Goal: Task Accomplishment & Management: Manage account settings

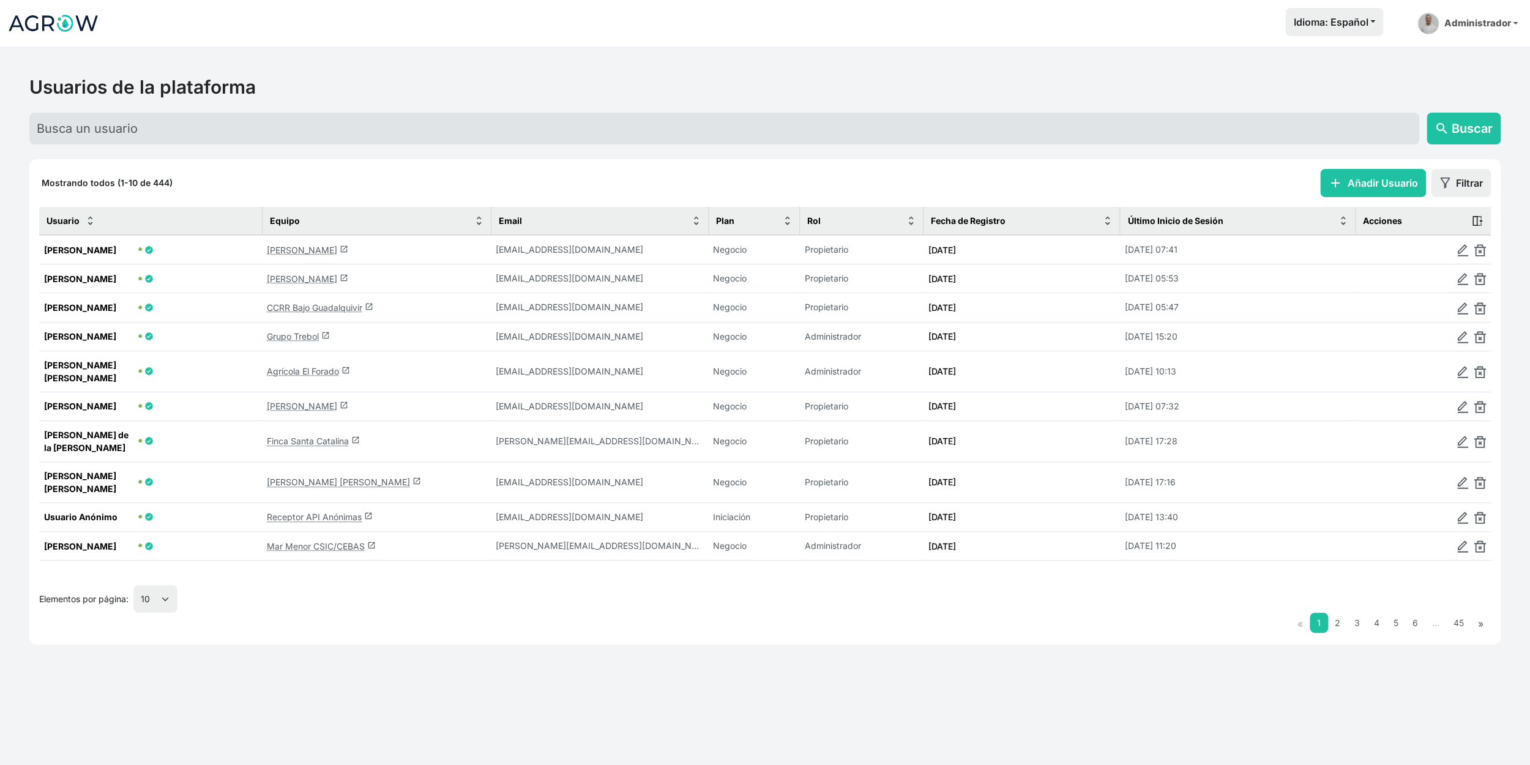
click at [316, 284] on link "[PERSON_NAME] launch" at bounding box center [307, 278] width 81 height 10
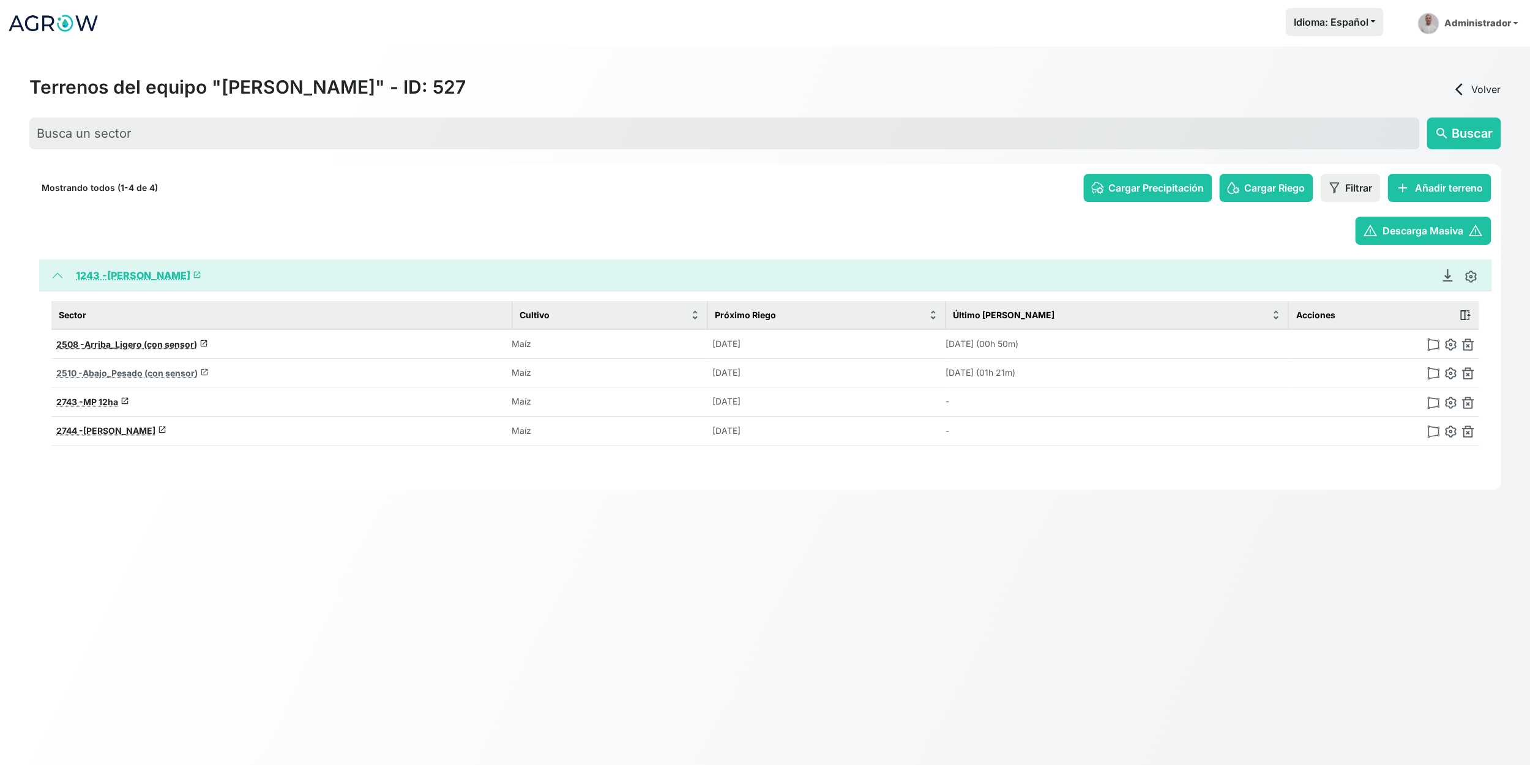
click at [173, 378] on span "Abajo_Pesado (con sensor)" at bounding box center [140, 373] width 115 height 10
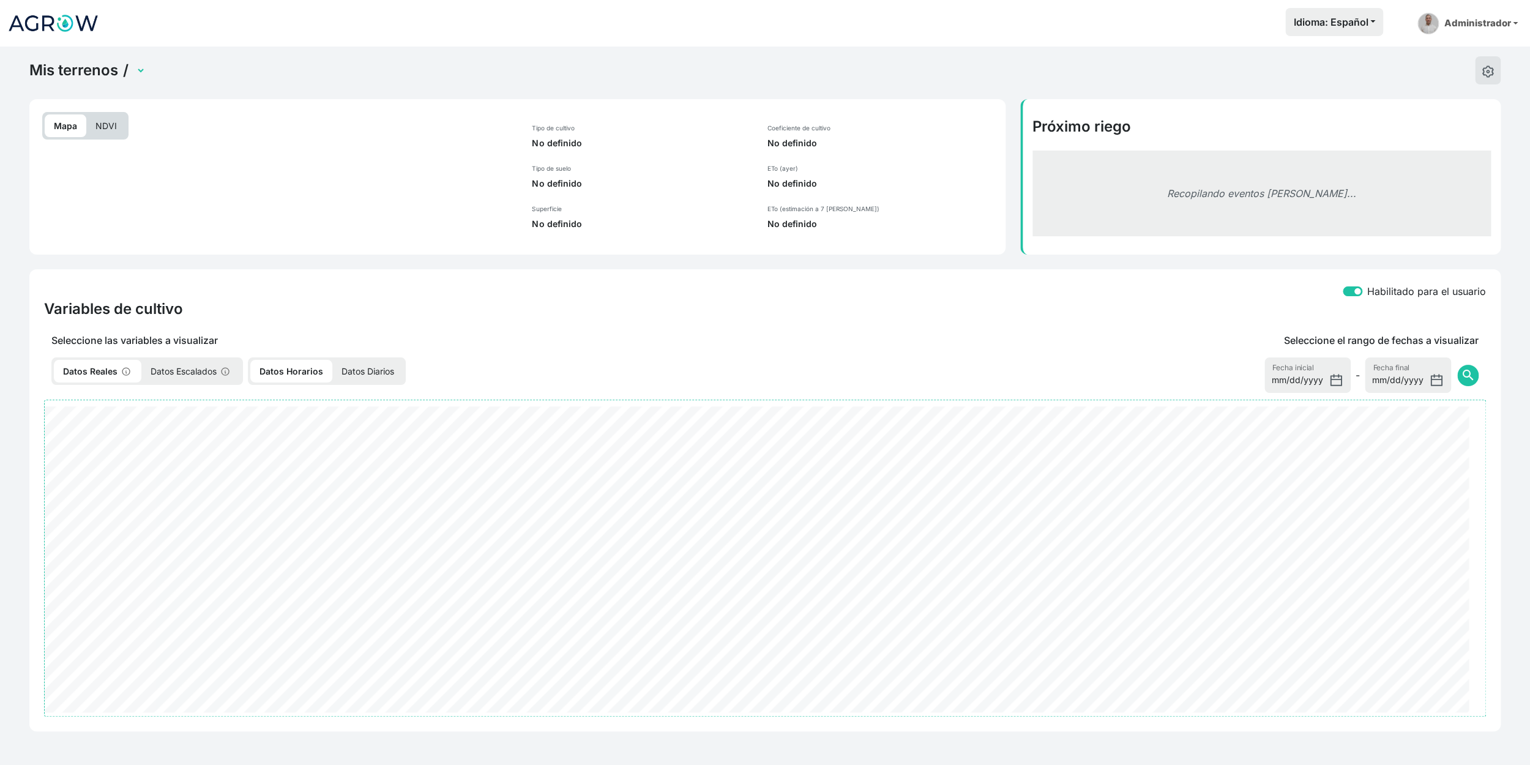
select select "2510"
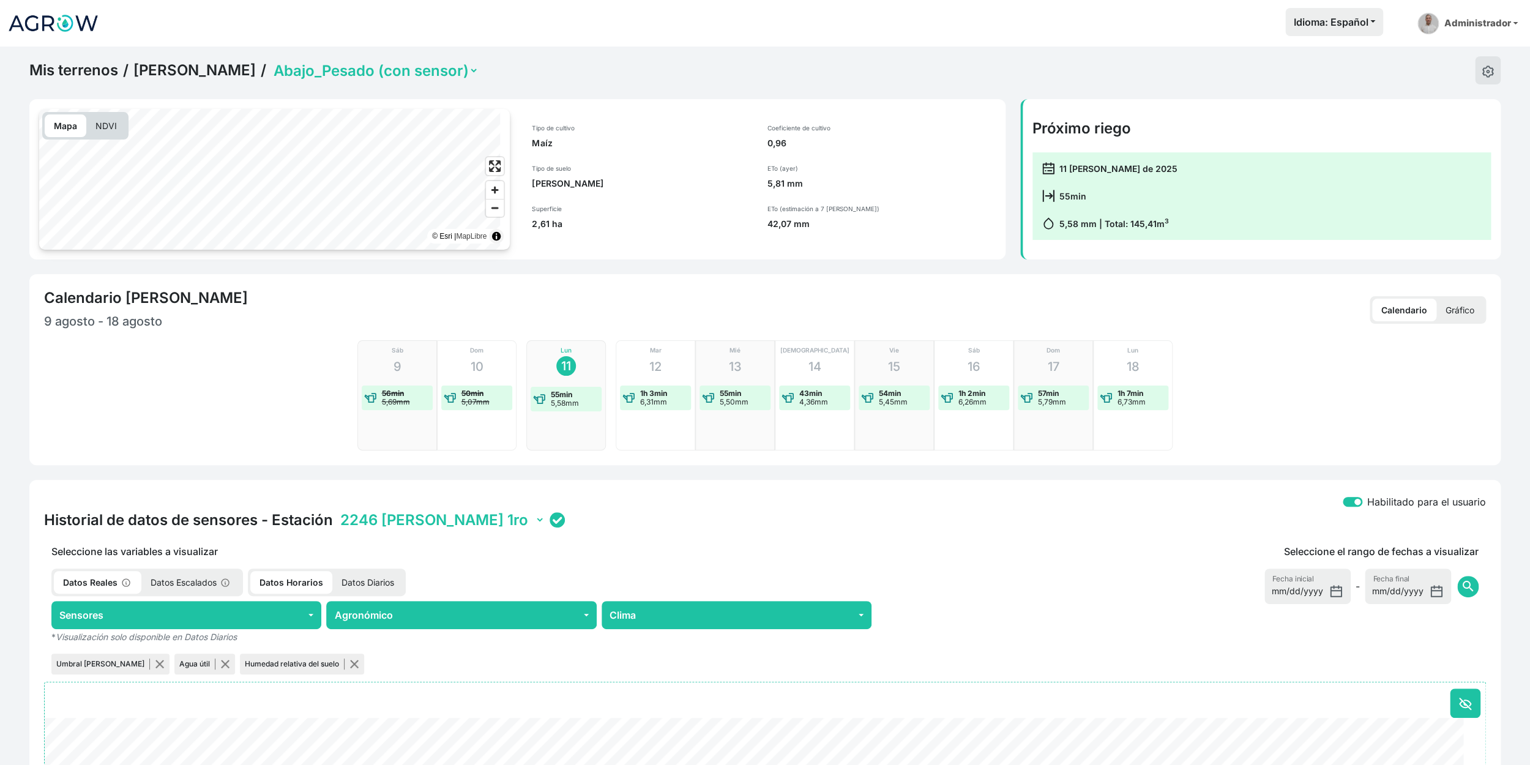
click at [423, 529] on select "2246 [PERSON_NAME] 1ro 22BE [PERSON_NAME] 2do B4A5 [PERSON_NAME] 3ro C323 [PERS…" at bounding box center [441, 519] width 207 height 19
click at [350, 529] on select "2246 [PERSON_NAME] 1ro 22BE [PERSON_NAME] 2do B4A5 [PERSON_NAME] 3ro C323 [PERS…" at bounding box center [441, 519] width 207 height 19
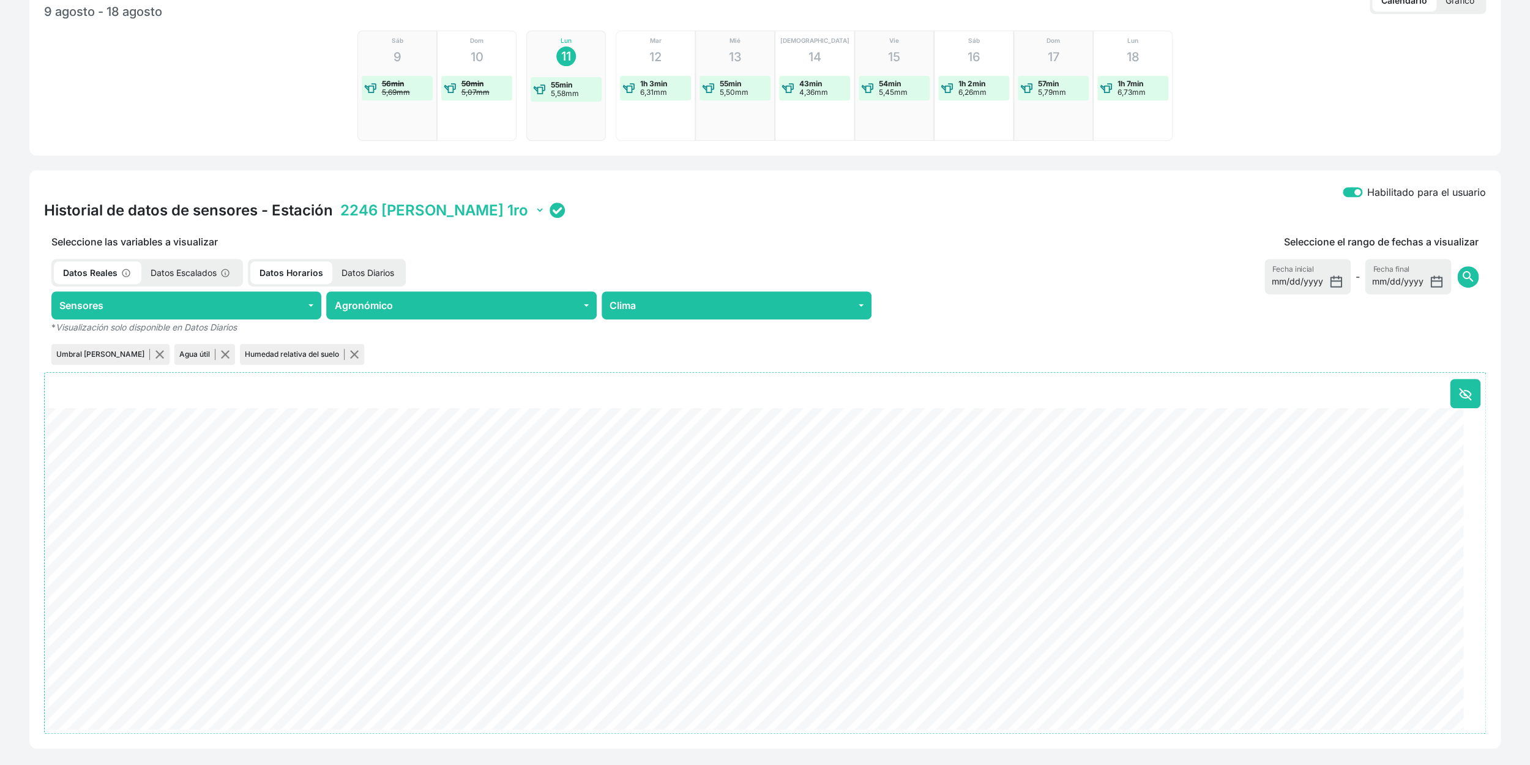
scroll to position [340, 0]
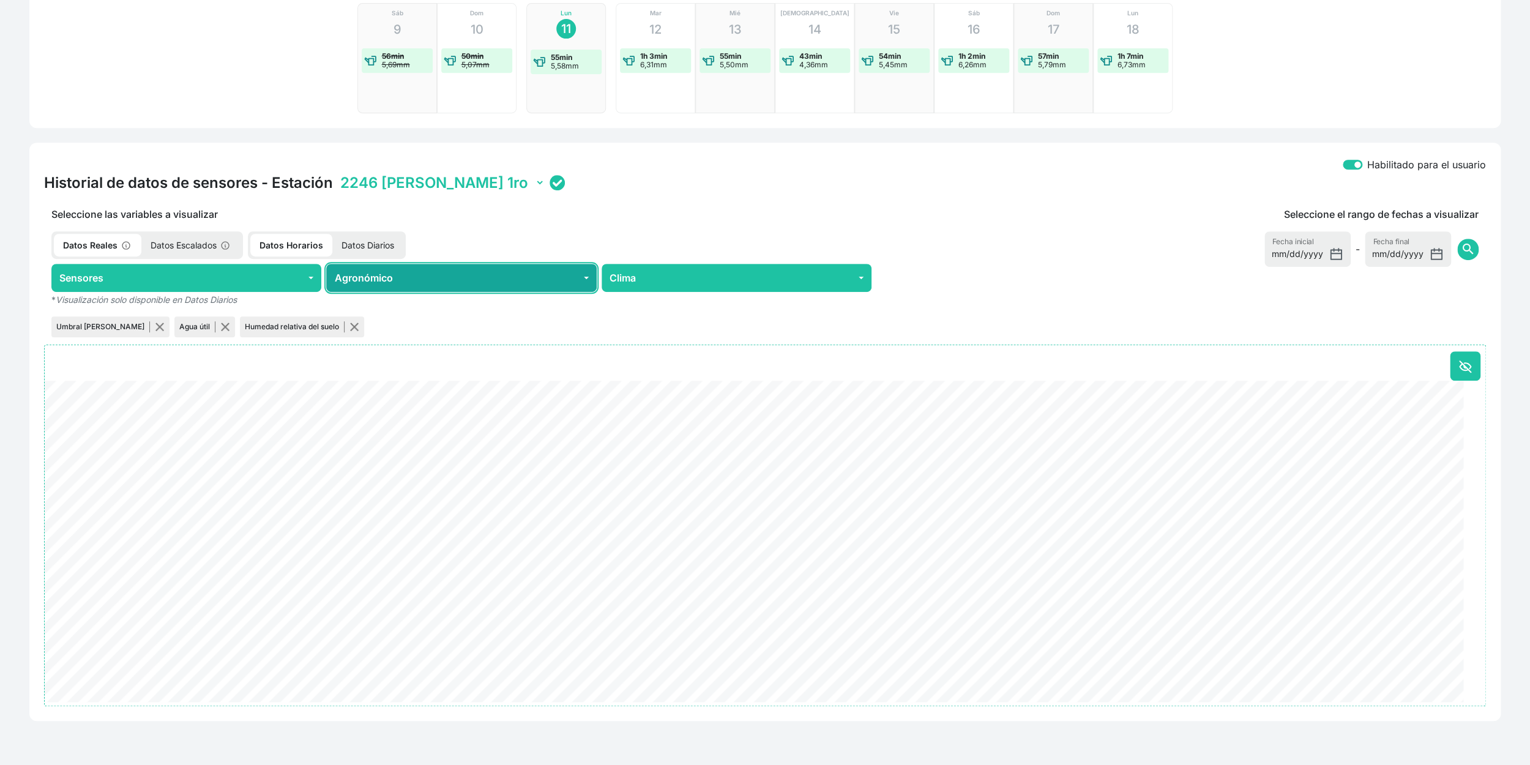
click at [418, 292] on button "Agronómico" at bounding box center [461, 278] width 270 height 28
click at [1453, 381] on button at bounding box center [1464, 365] width 31 height 29
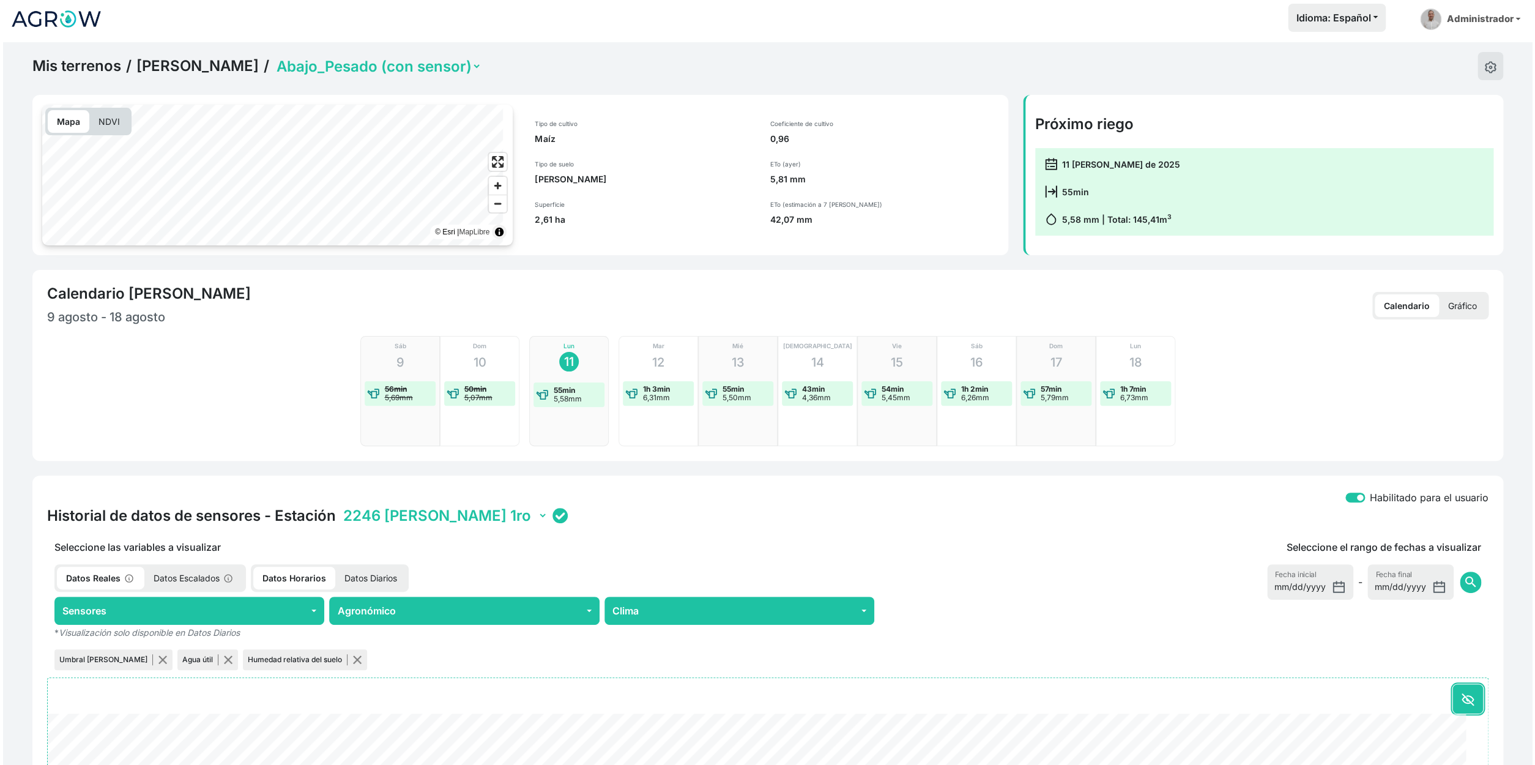
scroll to position [0, 0]
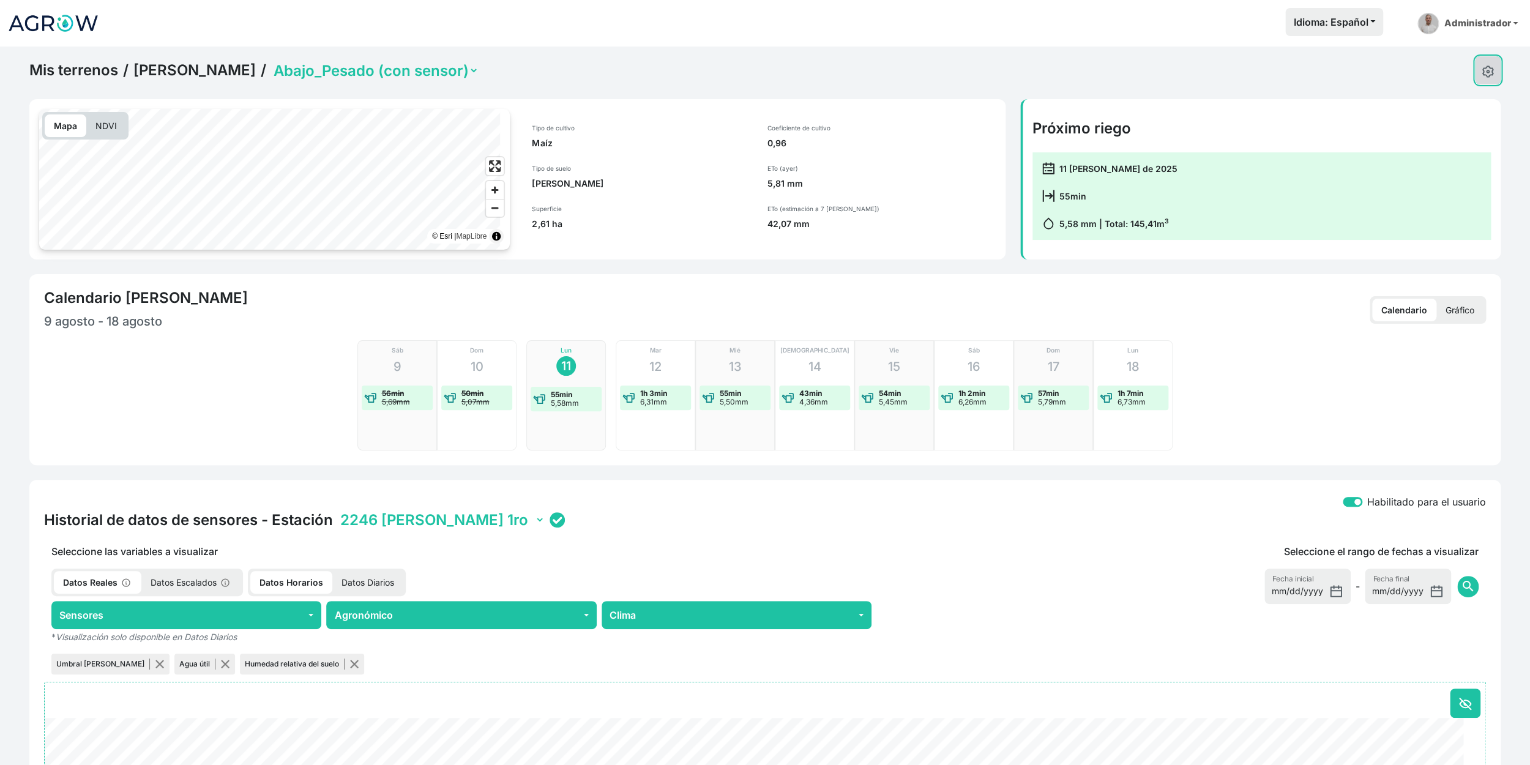
click at [1480, 84] on button at bounding box center [1488, 70] width 26 height 28
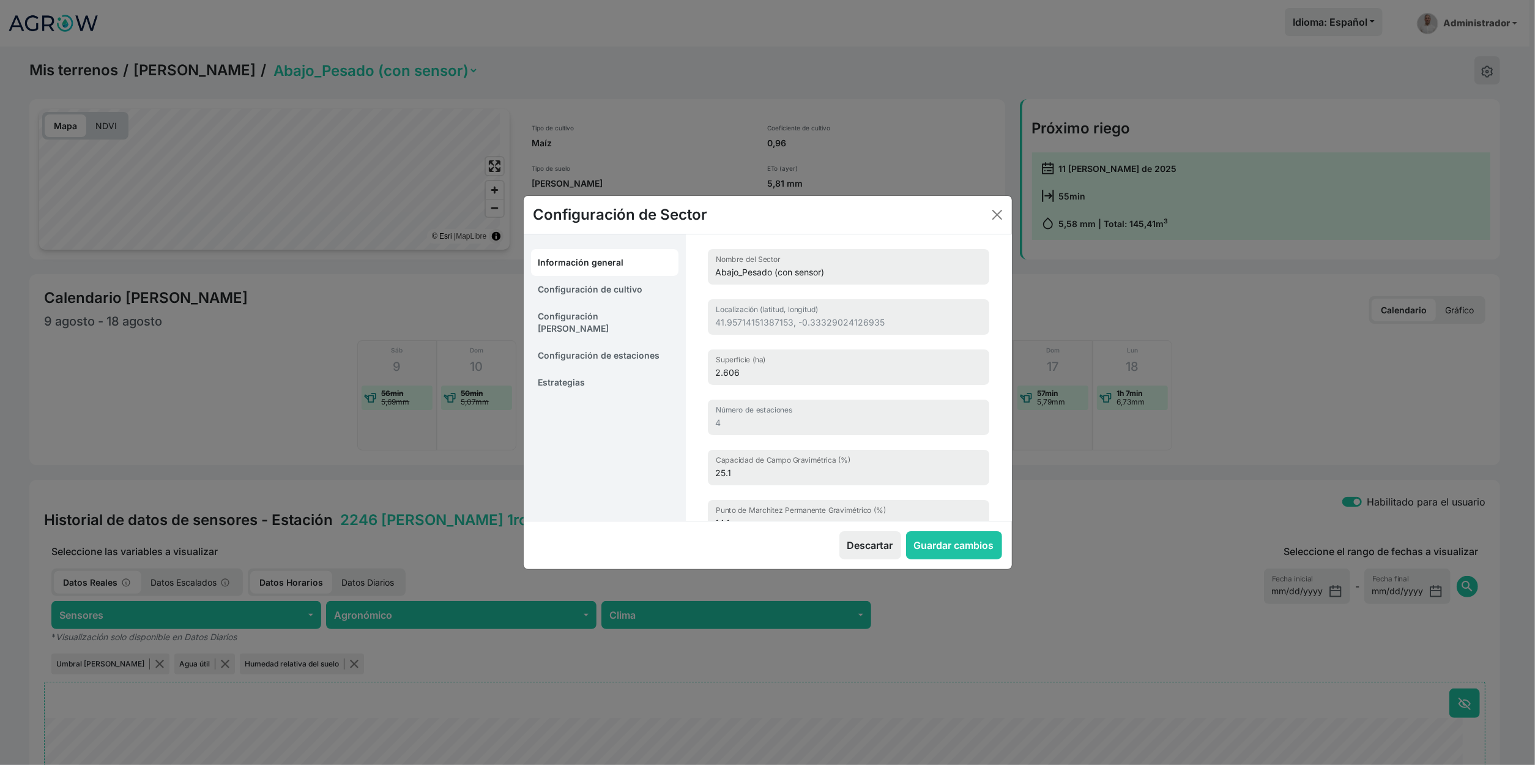
click at [594, 288] on link "Configuración de cultivo" at bounding box center [605, 289] width 148 height 27
select select "16214"
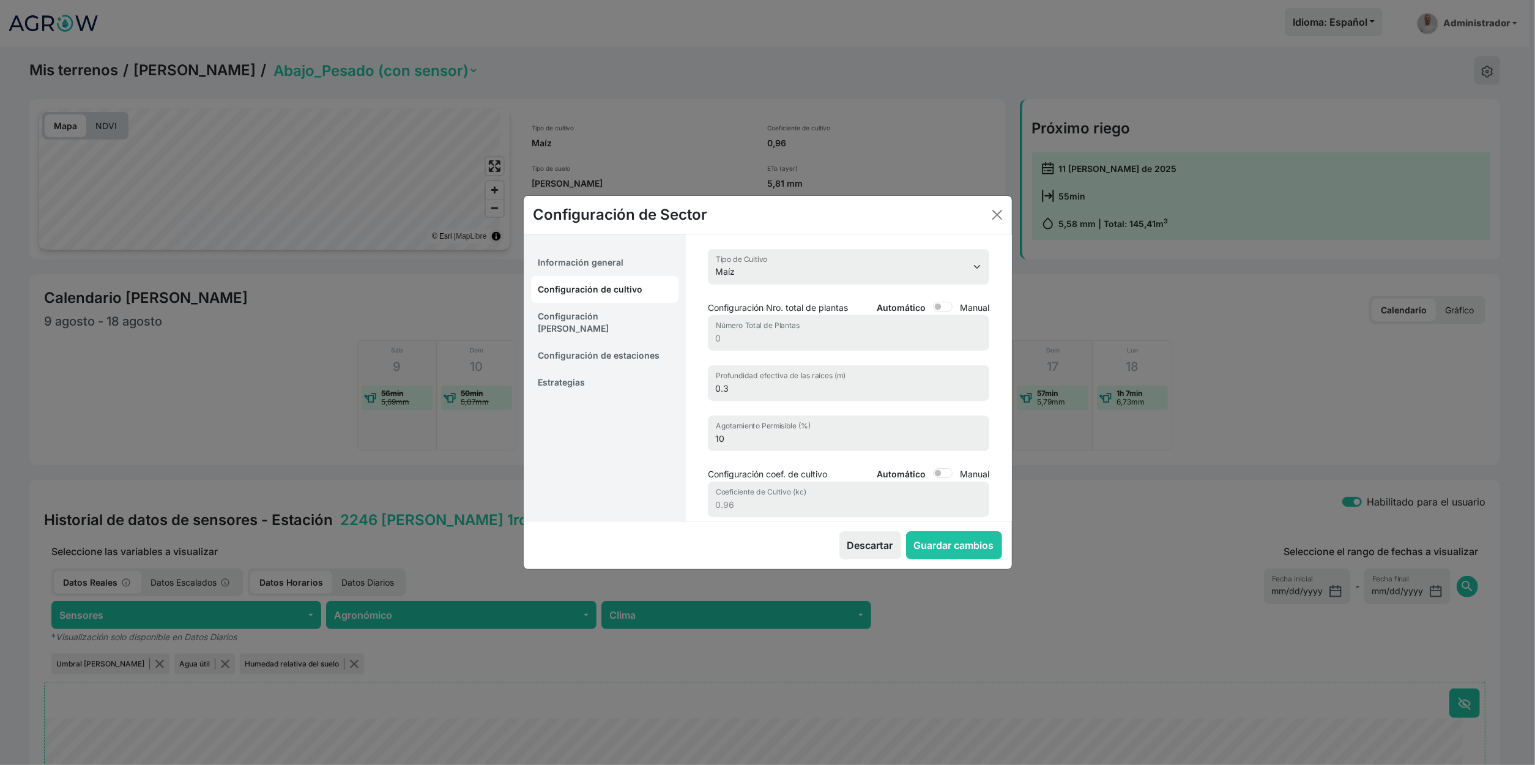
click at [593, 324] on link "Configuración [PERSON_NAME]" at bounding box center [605, 322] width 148 height 39
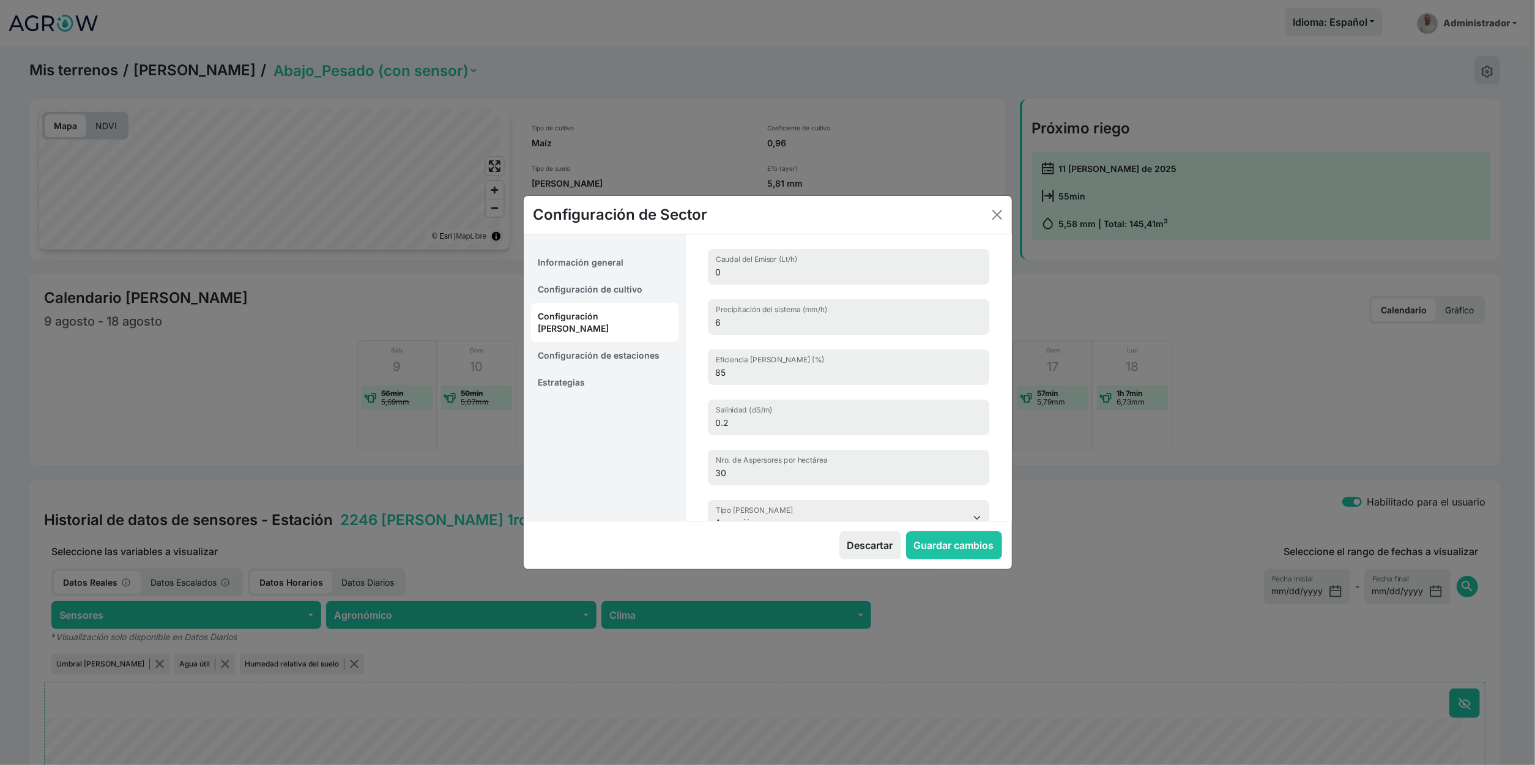
click at [582, 343] on link "Configuración de estaciones" at bounding box center [605, 355] width 148 height 27
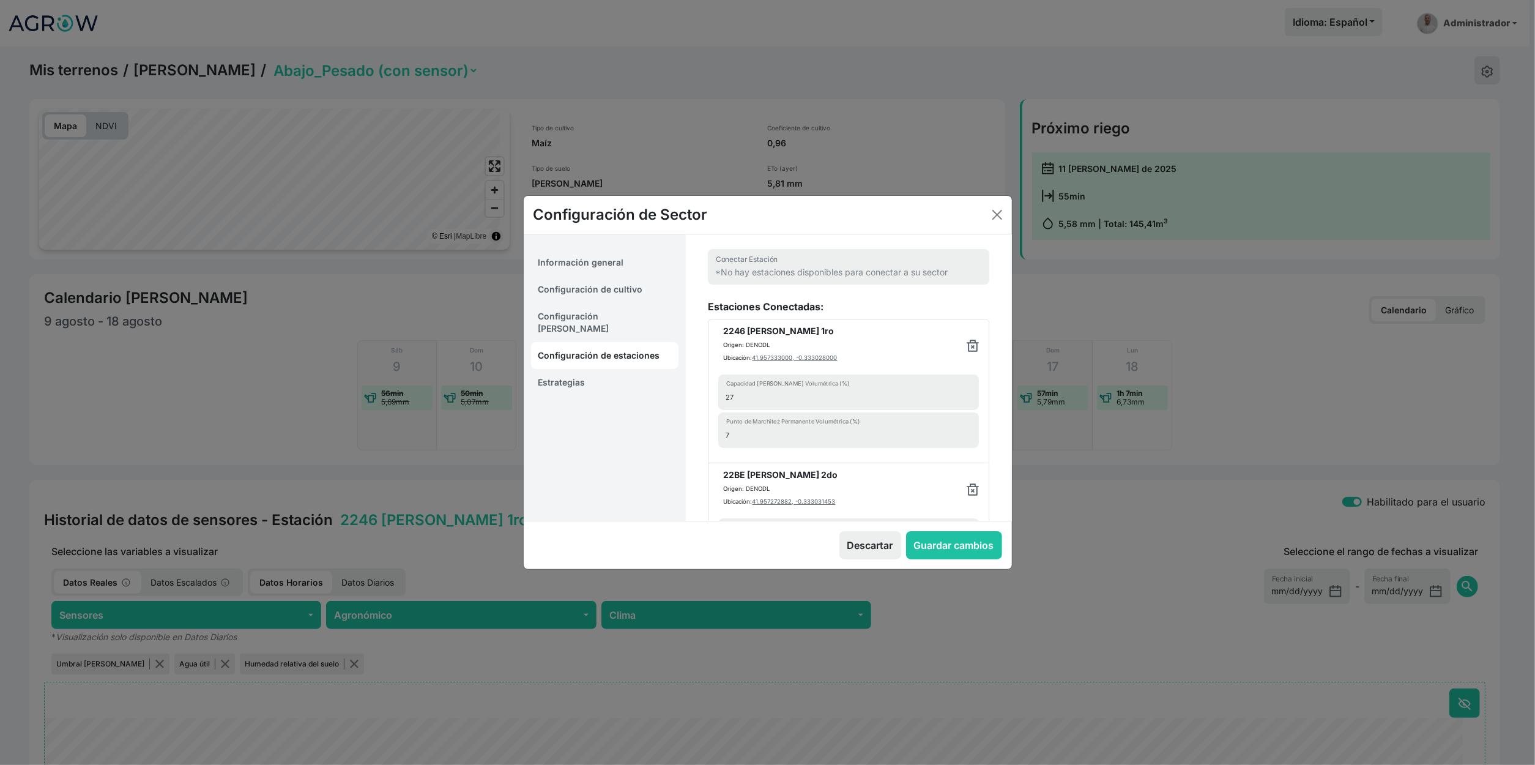
scroll to position [204, 0]
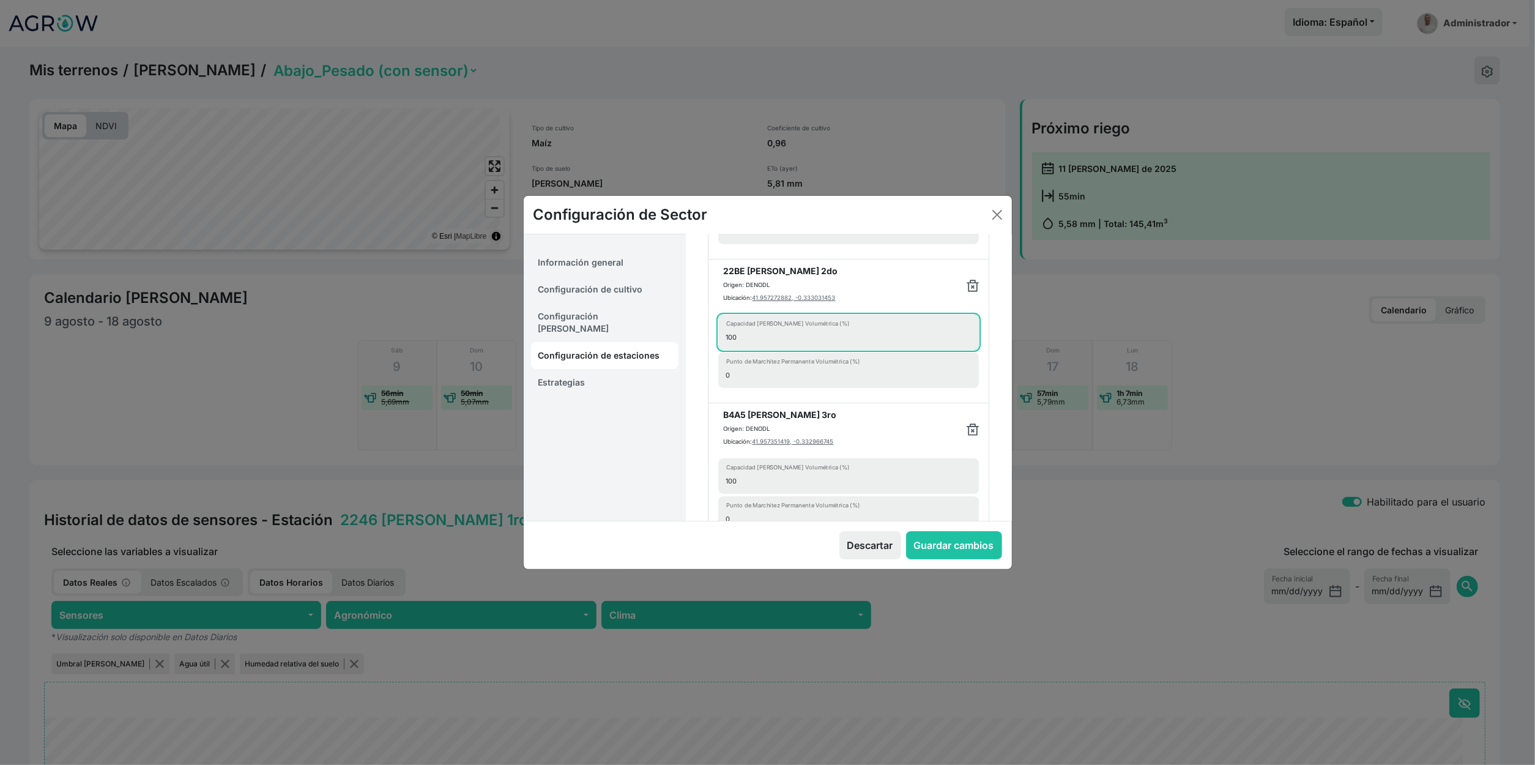
drag, startPoint x: 779, startPoint y: 398, endPoint x: 616, endPoint y: 377, distance: 165.4
click at [616, 377] on div "Información general Configuración de cultivo Configuración [PERSON_NAME] Config…" at bounding box center [768, 377] width 488 height 286
type input "27"
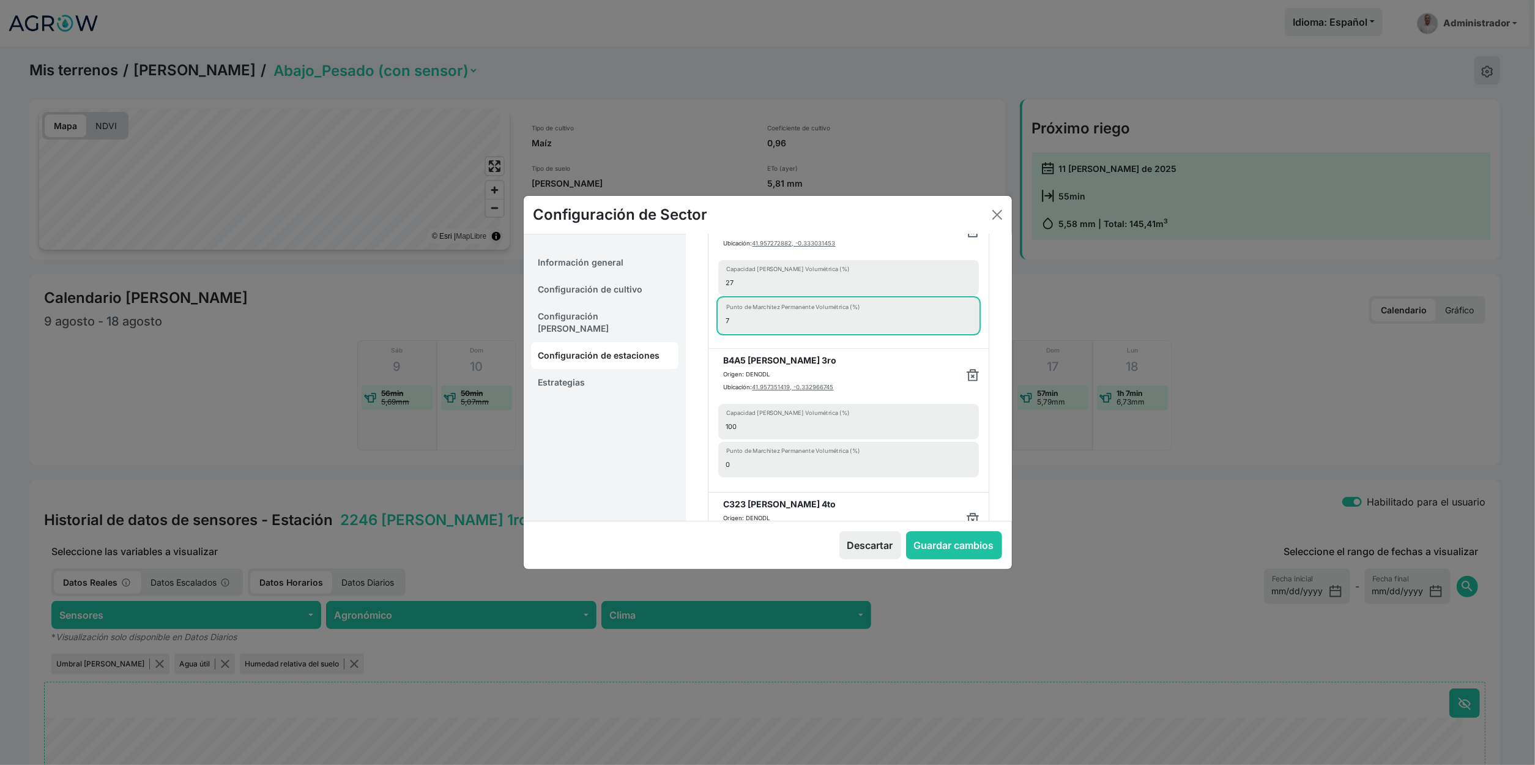
scroll to position [340, 0]
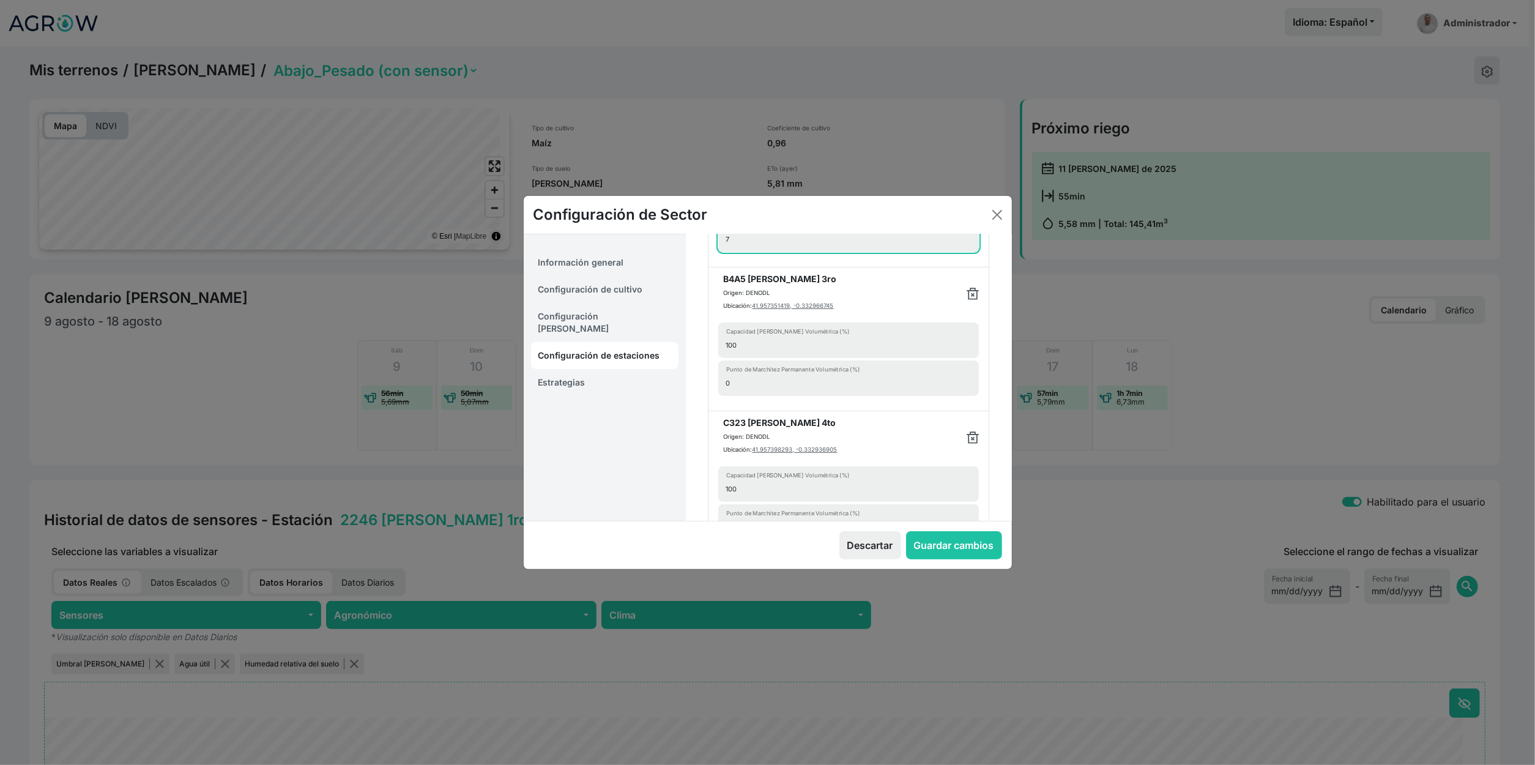
type input "7"
drag, startPoint x: 836, startPoint y: 425, endPoint x: 636, endPoint y: 447, distance: 201.3
click at [636, 447] on div "Información general Configuración de cultivo Configuración [PERSON_NAME] Config…" at bounding box center [768, 377] width 488 height 286
type input "27"
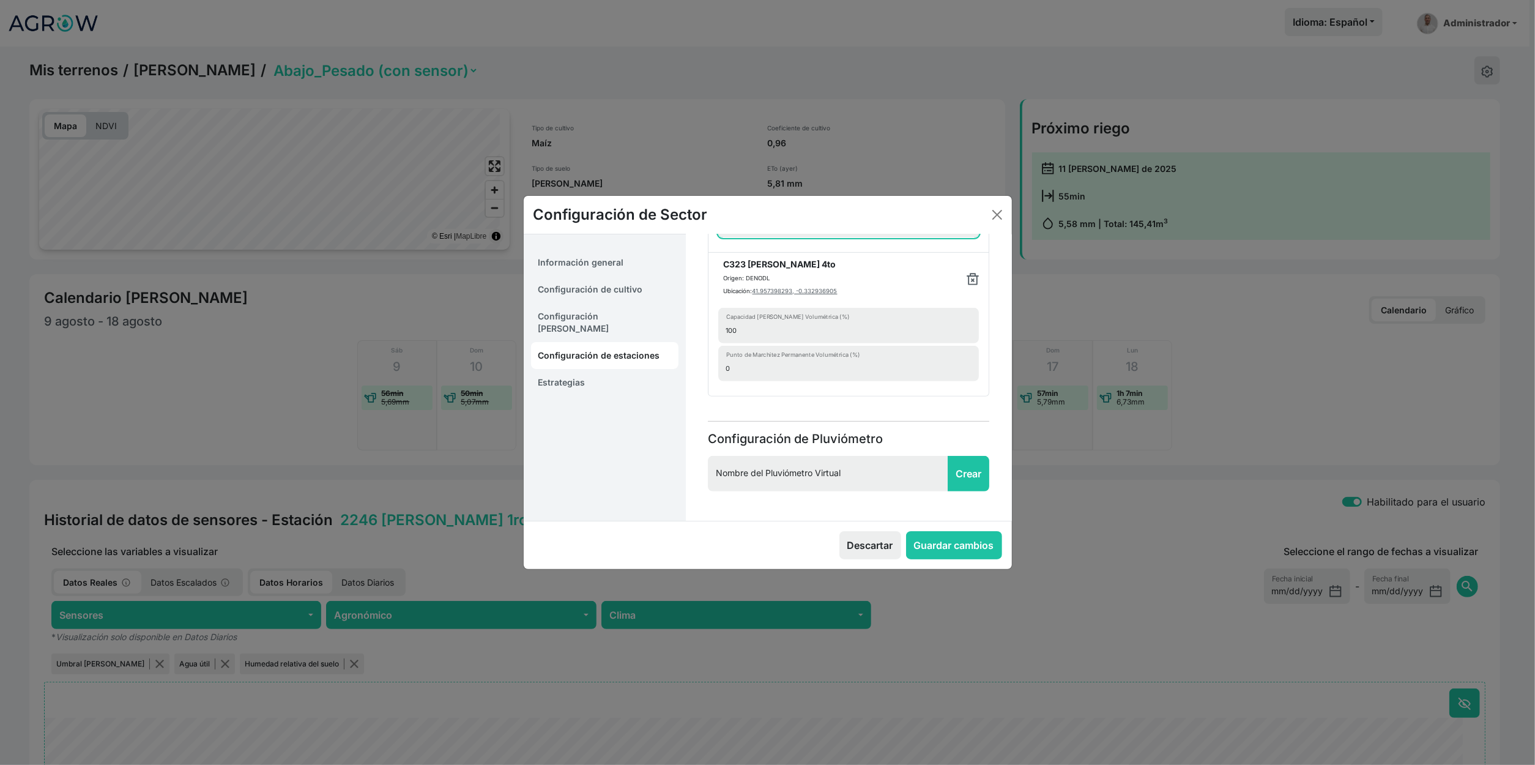
scroll to position [543, 0]
type input "7"
drag, startPoint x: 856, startPoint y: 392, endPoint x: 719, endPoint y: 398, distance: 137.2
click at [719, 396] on li "C323 [PERSON_NAME] 4to Origen: DENODL Ubicación: 41.957398293, -0.332936905 100…" at bounding box center [848, 325] width 281 height 144
type input "27"
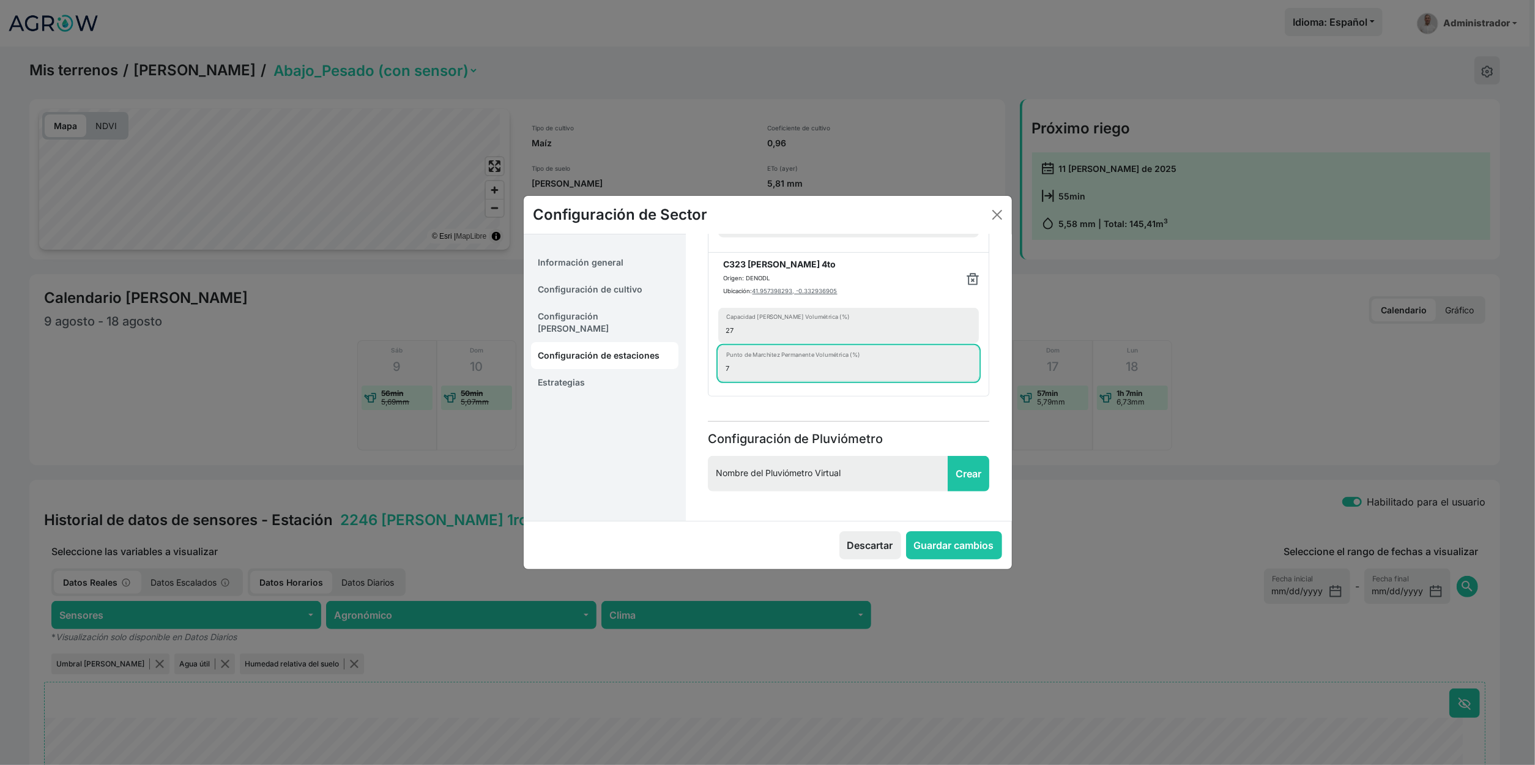
scroll to position [657, 0]
type input "7"
click at [926, 549] on button "Guardar cambios" at bounding box center [954, 545] width 96 height 28
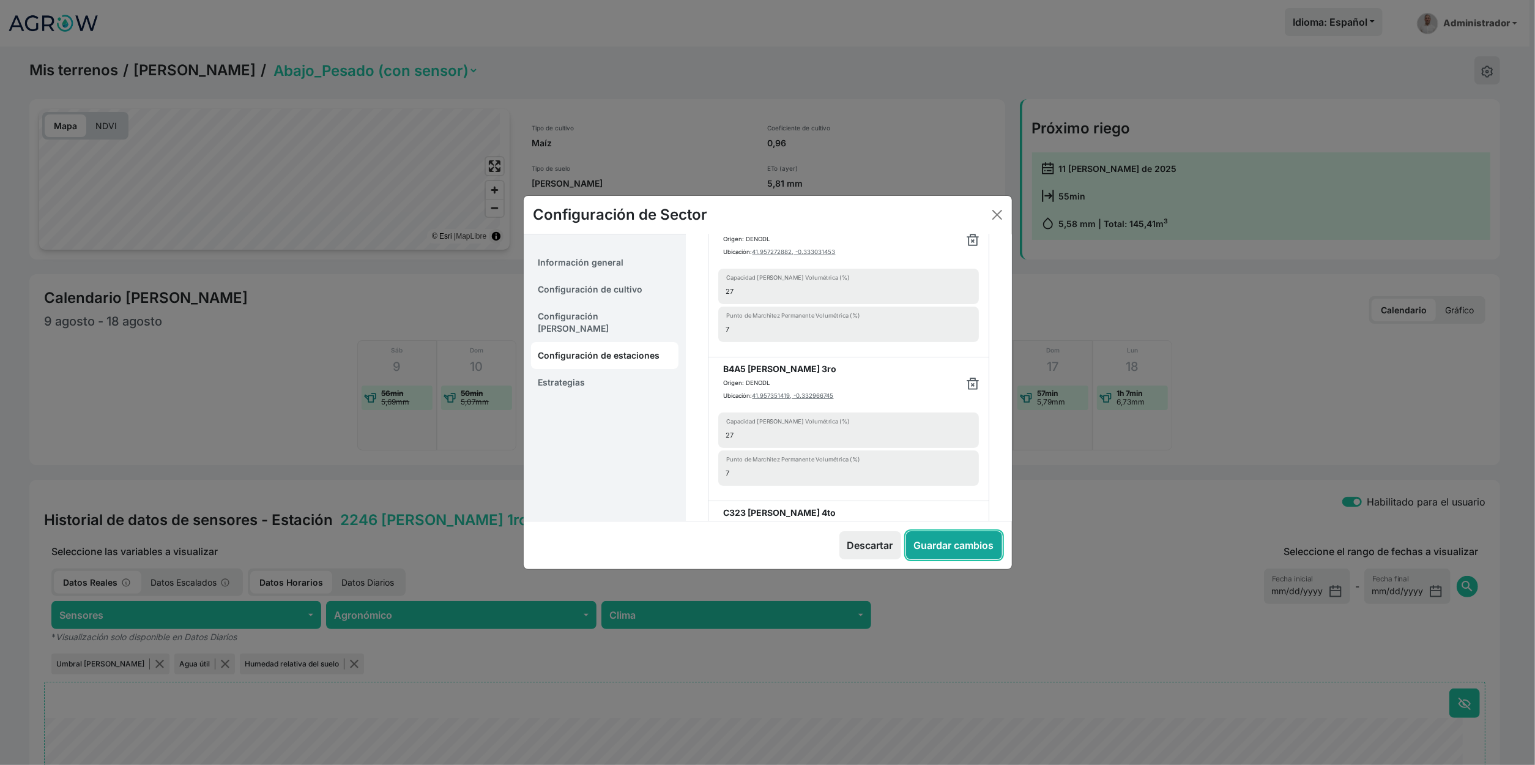
select select "7"
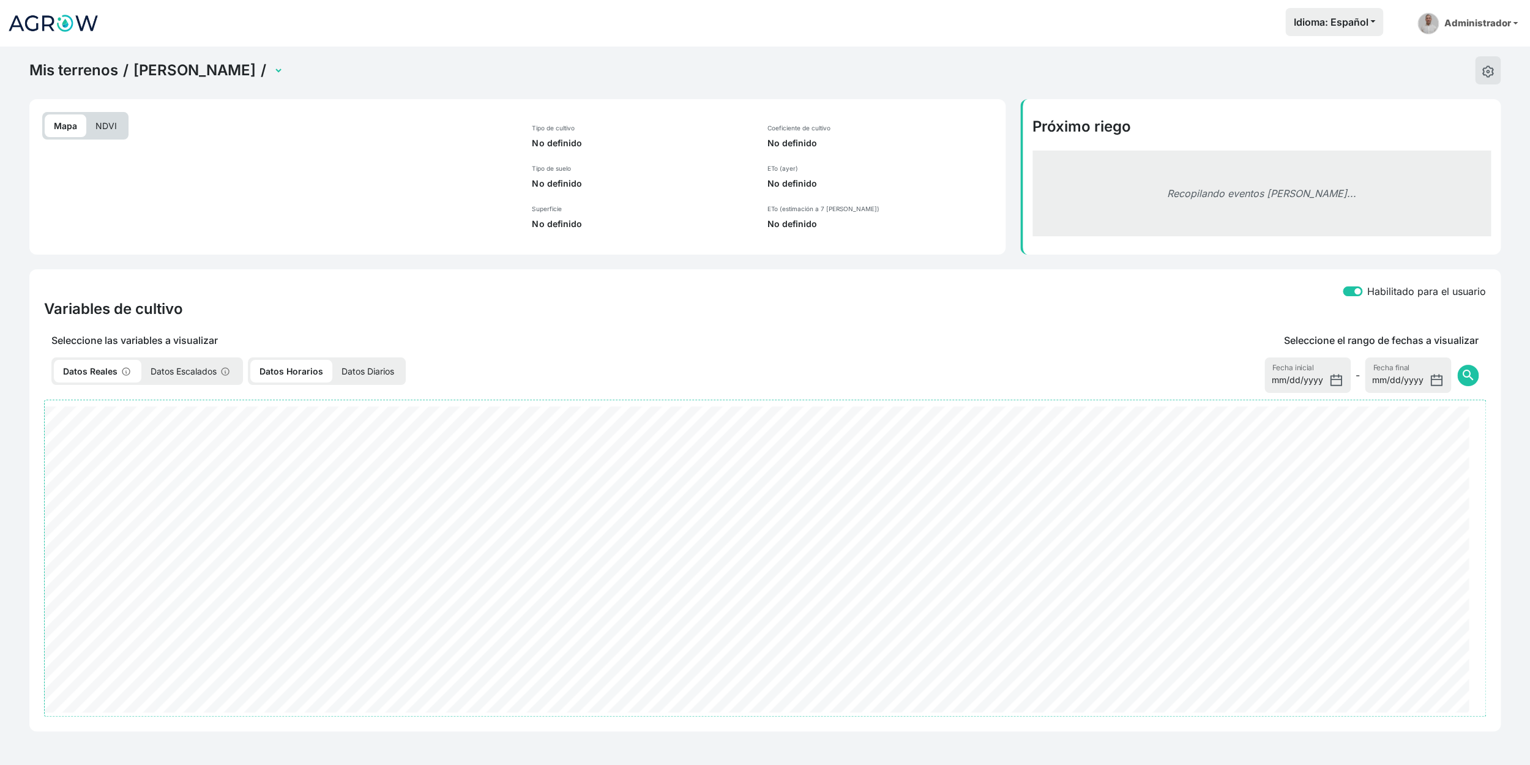
select select "2510"
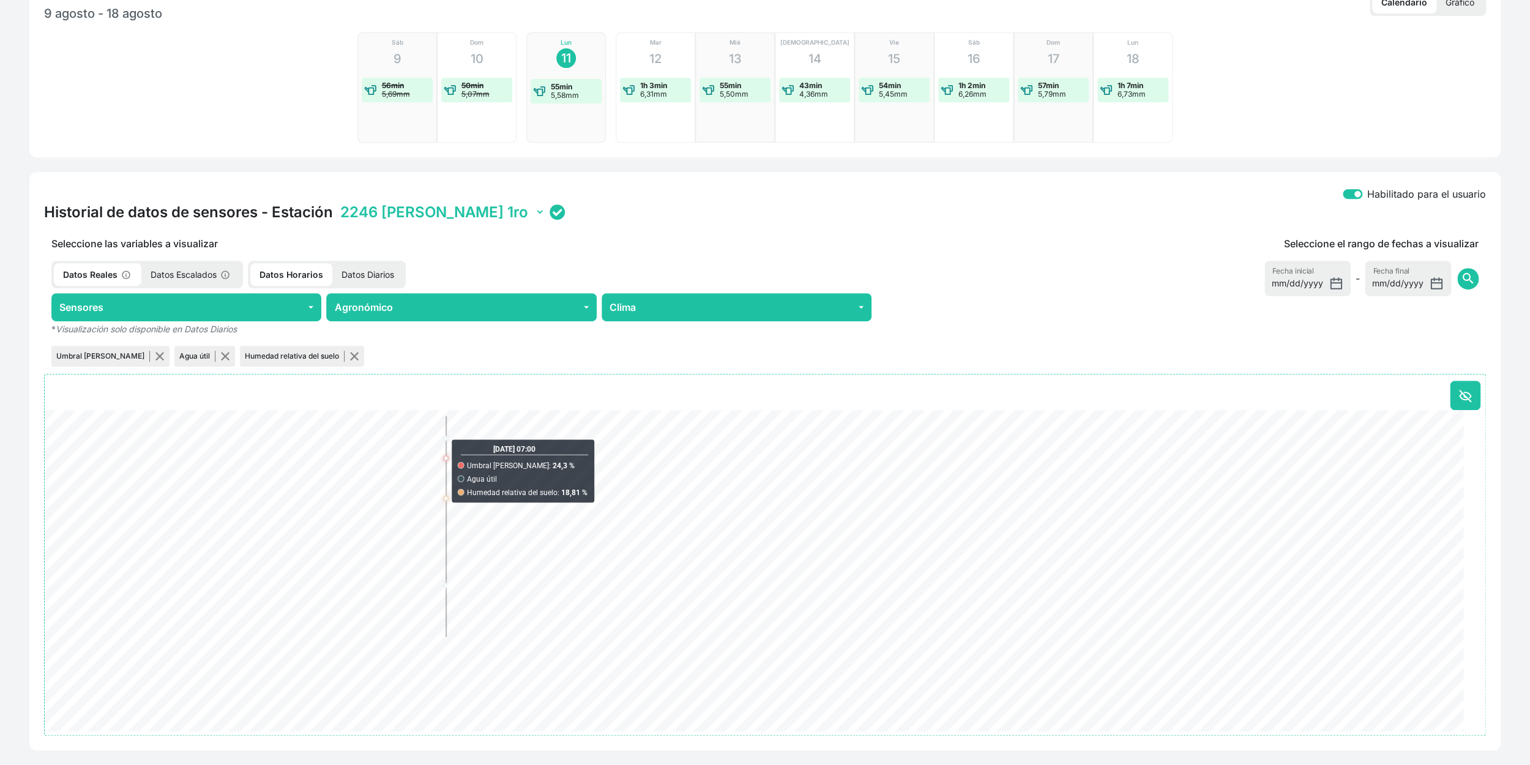
scroll to position [432, 0]
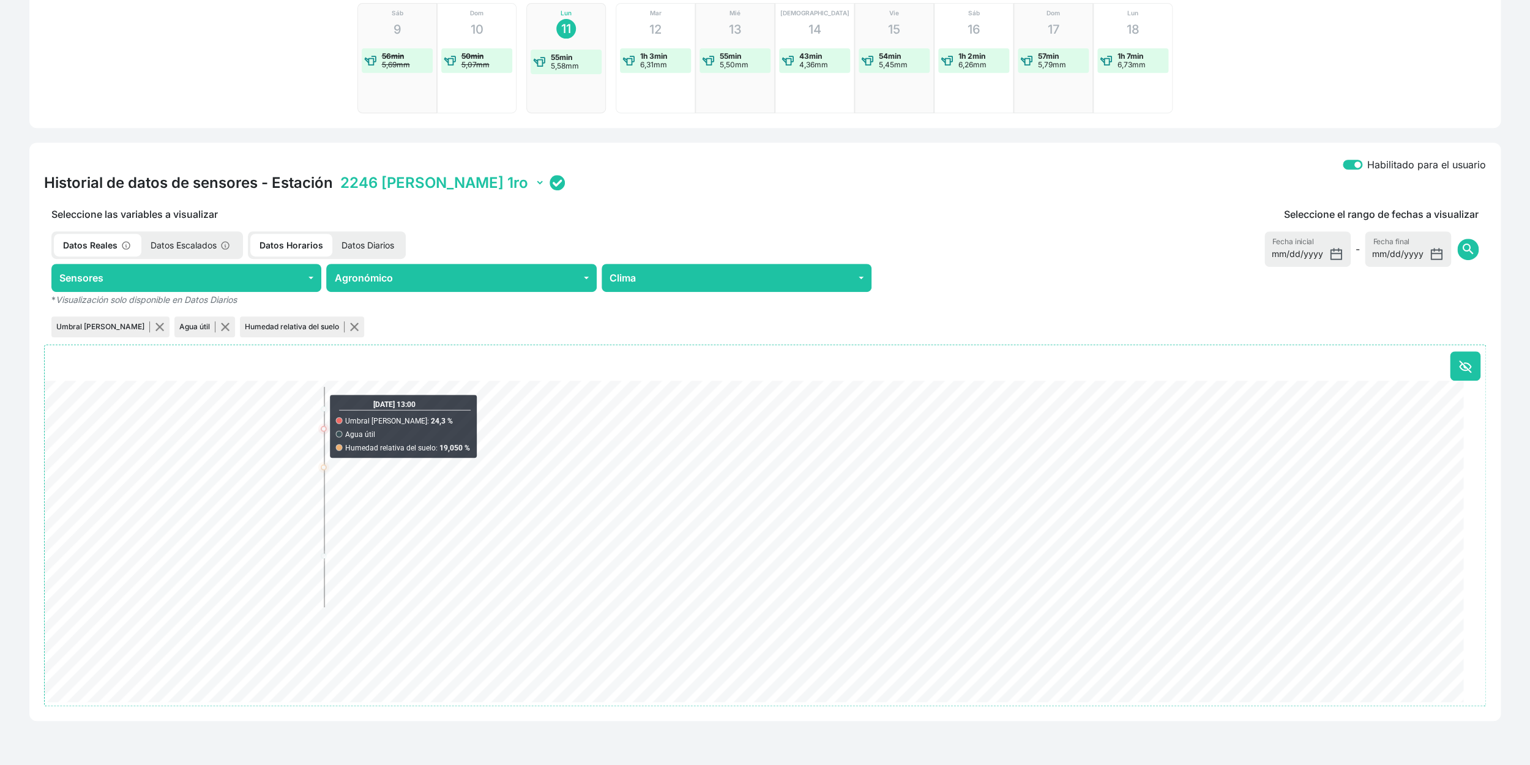
click at [436, 173] on select "2246 [PERSON_NAME] 1ro 22BE [PERSON_NAME] 2do B4A5 [PERSON_NAME] 3ro C323 [PERS…" at bounding box center [441, 182] width 207 height 19
click at [350, 173] on select "2246 [PERSON_NAME] 1ro 22BE [PERSON_NAME] 2do B4A5 [PERSON_NAME] 3ro C323 [PERS…" at bounding box center [441, 182] width 207 height 19
click at [439, 173] on select "2246 [PERSON_NAME] 1ro 22BE [PERSON_NAME] 2do B4A5 [PERSON_NAME] 3ro C323 [PERS…" at bounding box center [441, 182] width 207 height 19
click at [350, 173] on select "2246 [PERSON_NAME] 1ro 22BE [PERSON_NAME] 2do B4A5 [PERSON_NAME] 3ro C323 [PERS…" at bounding box center [441, 182] width 207 height 19
click at [423, 173] on select "2246 [PERSON_NAME] 1ro 22BE [PERSON_NAME] 2do B4A5 [PERSON_NAME] 3ro C323 [PERS…" at bounding box center [441, 182] width 207 height 19
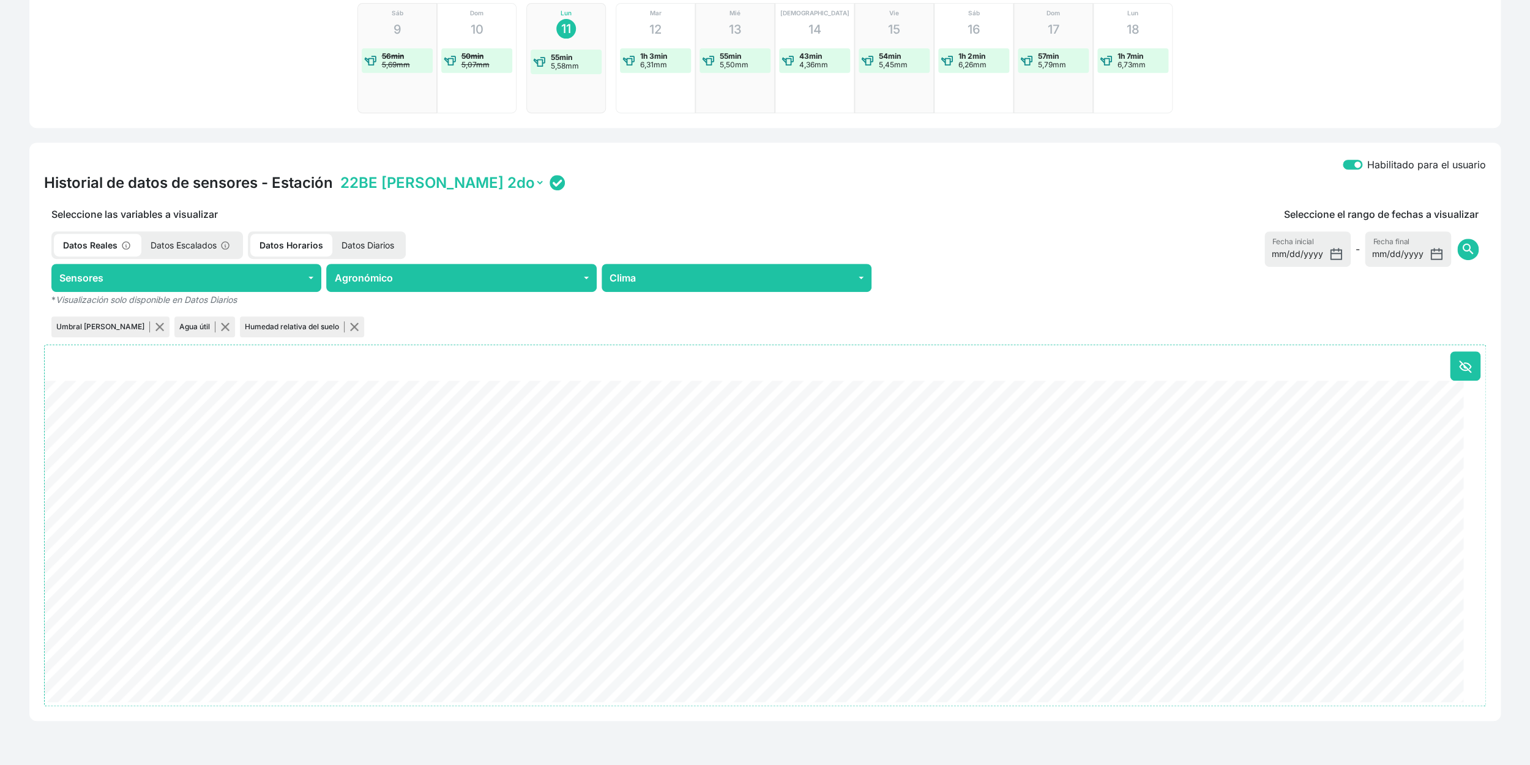
click at [350, 173] on select "2246 [PERSON_NAME] 1ro 22BE [PERSON_NAME] 2do B4A5 [PERSON_NAME] 3ro C323 [PERS…" at bounding box center [441, 182] width 207 height 19
click at [435, 173] on select "2246 [PERSON_NAME] 1ro 22BE [PERSON_NAME] 2do B4A5 [PERSON_NAME] 3ro C323 [PERS…" at bounding box center [441, 182] width 207 height 19
select select "010300081E12C323"
click at [350, 173] on select "2246 [PERSON_NAME] 1ro 22BE [PERSON_NAME] 2do B4A5 [PERSON_NAME] 3ro C323 [PERS…" at bounding box center [441, 182] width 207 height 19
